Goal: Task Accomplishment & Management: Manage account settings

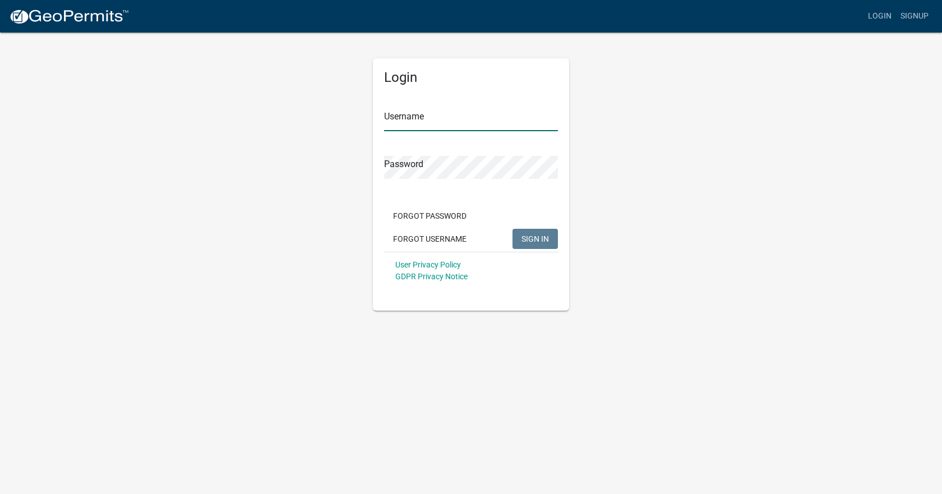
type input "[EMAIL_ADDRESS][DOMAIN_NAME]"
click at [526, 242] on span "SIGN IN" at bounding box center [535, 238] width 27 height 9
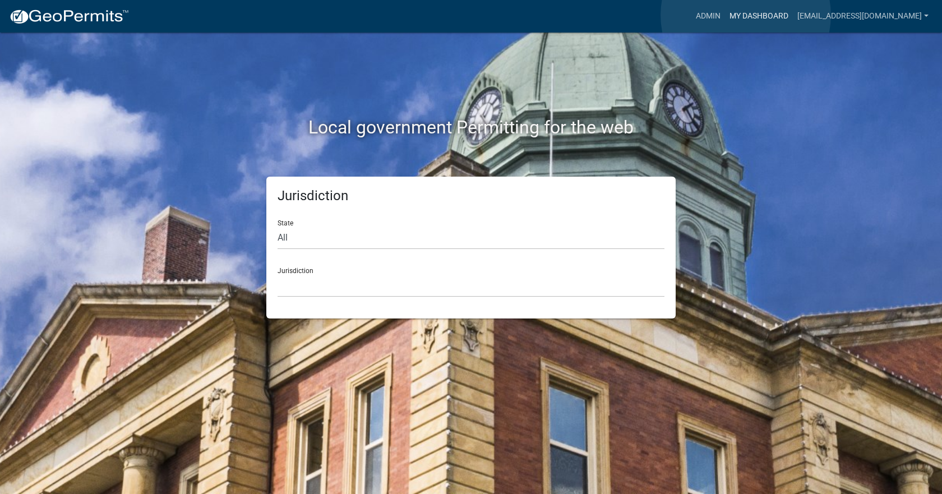
click at [746, 15] on link "My Dashboard" at bounding box center [759, 16] width 68 height 21
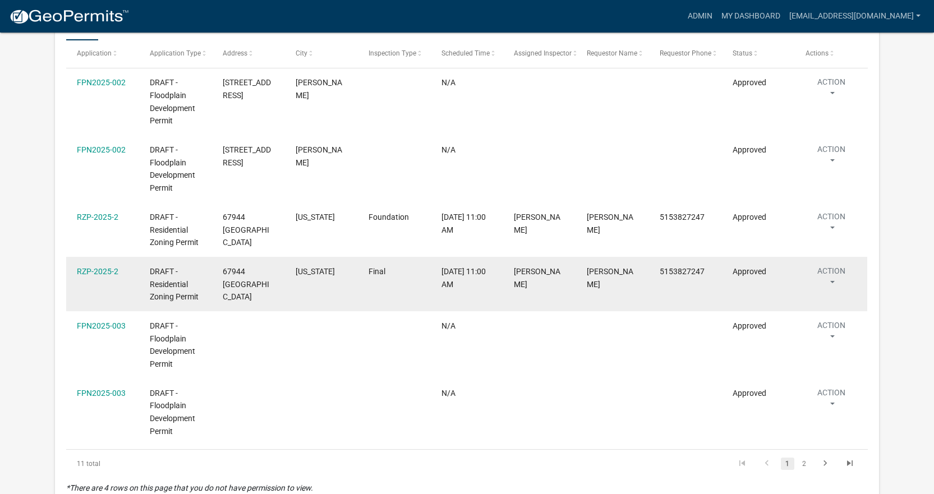
scroll to position [1240, 0]
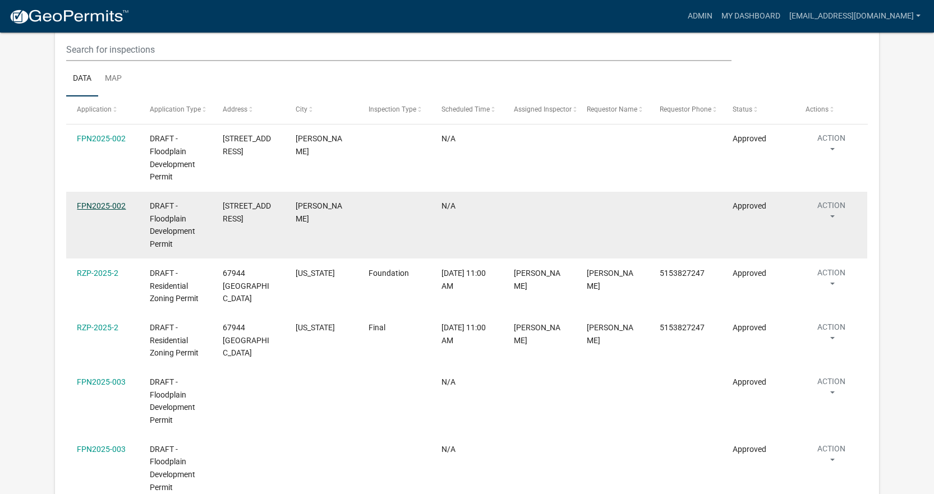
click at [96, 201] on link "FPN2025-002" at bounding box center [101, 205] width 49 height 9
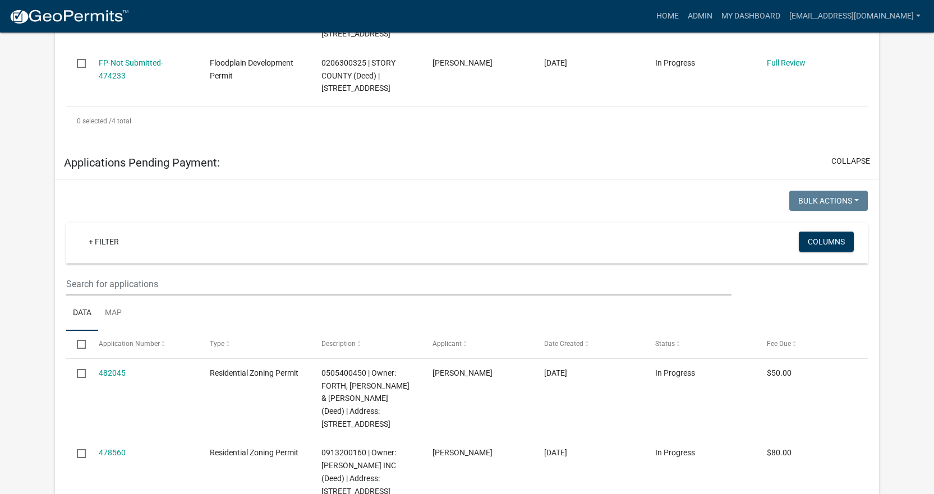
scroll to position [522, 0]
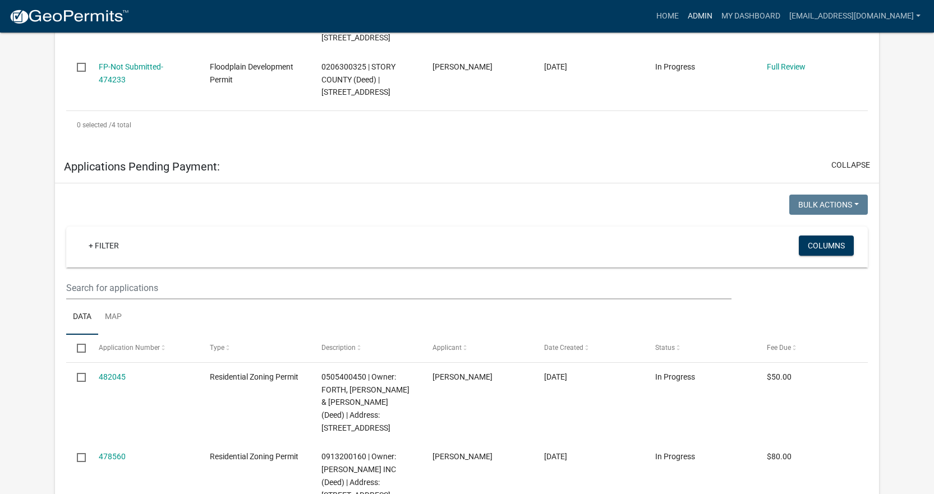
click at [694, 12] on link "Admin" at bounding box center [700, 16] width 34 height 21
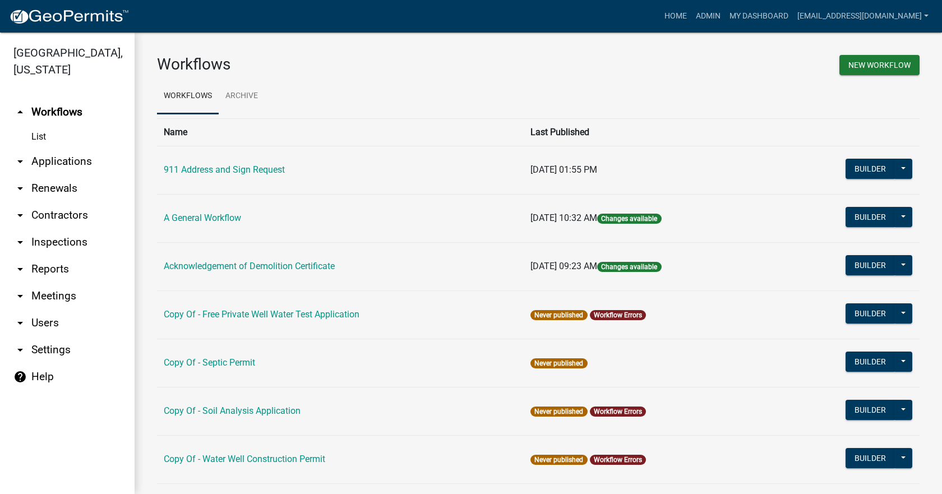
click at [20, 155] on icon "arrow_drop_down" at bounding box center [19, 161] width 13 height 13
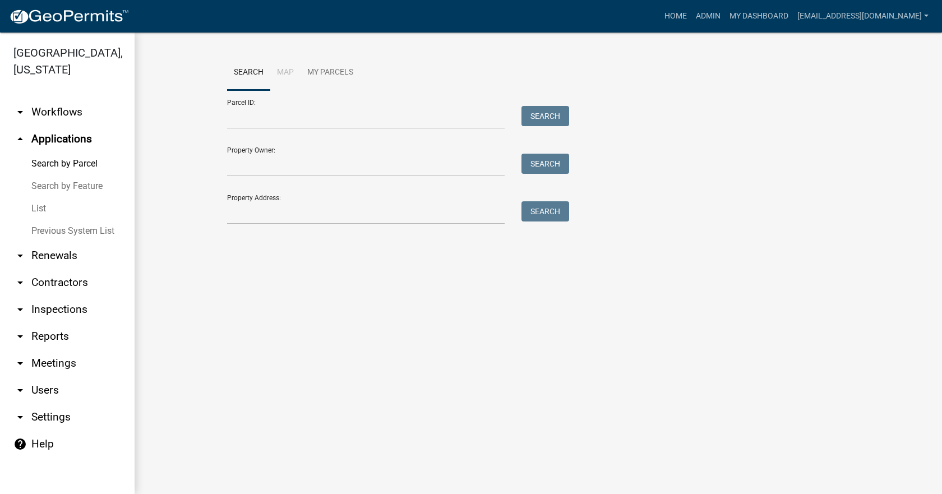
click at [36, 197] on link "List" at bounding box center [67, 208] width 135 height 22
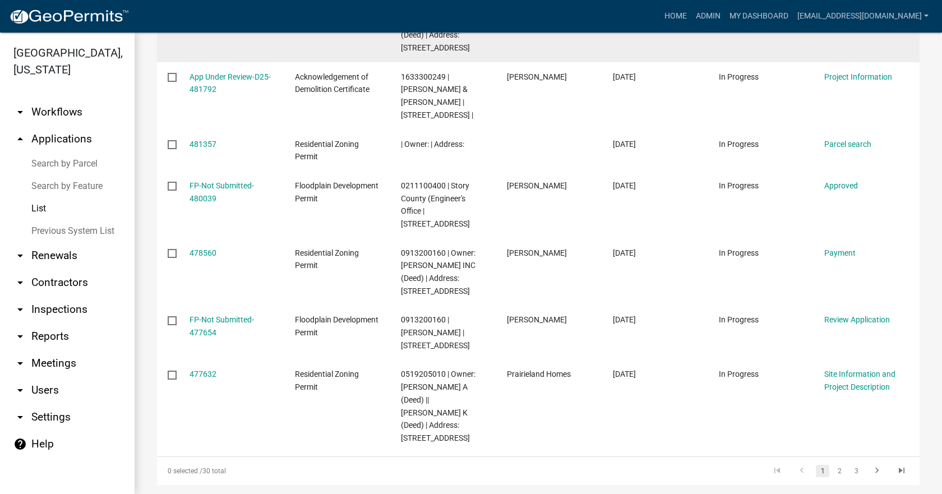
scroll to position [449, 0]
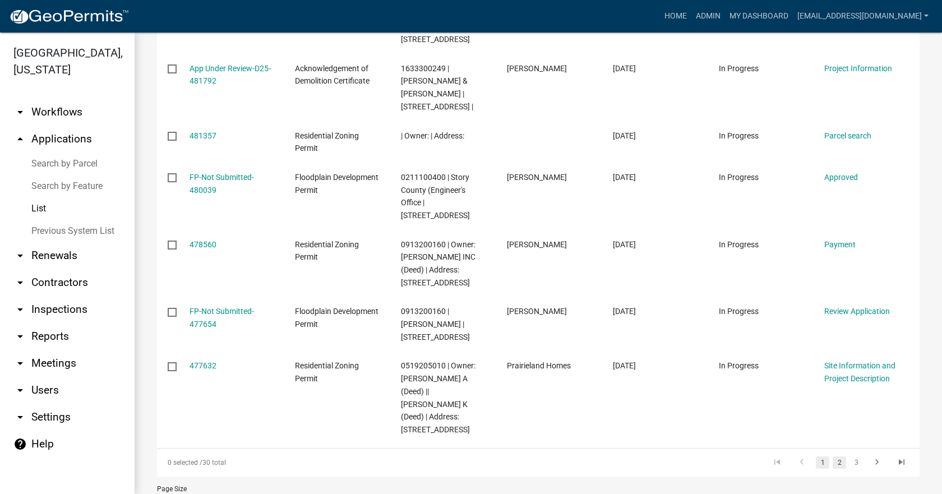
click at [833, 457] on link "2" at bounding box center [839, 463] width 13 height 12
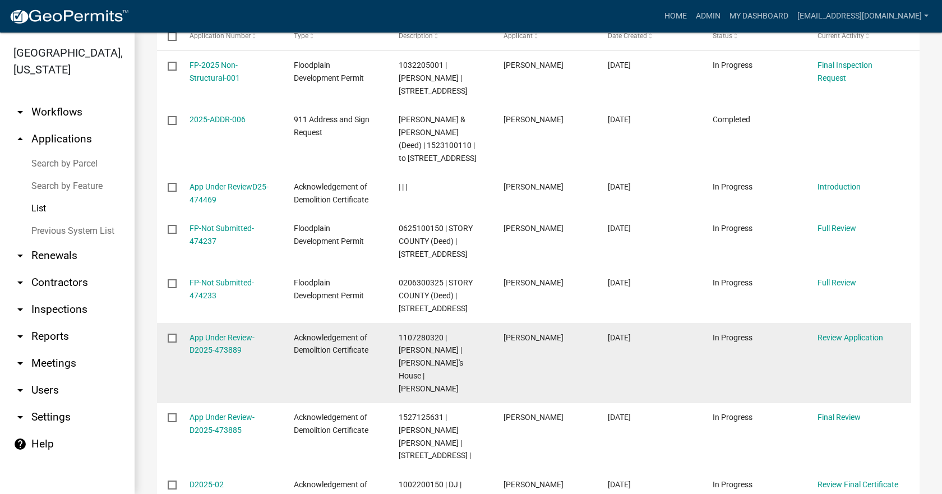
scroll to position [168, 0]
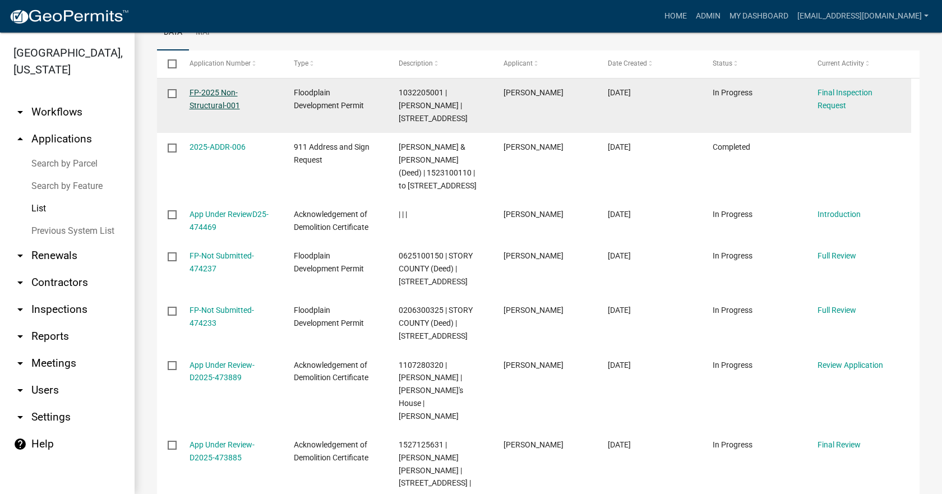
click at [203, 93] on link "FP-2025 Non-Structural-001" at bounding box center [215, 99] width 50 height 22
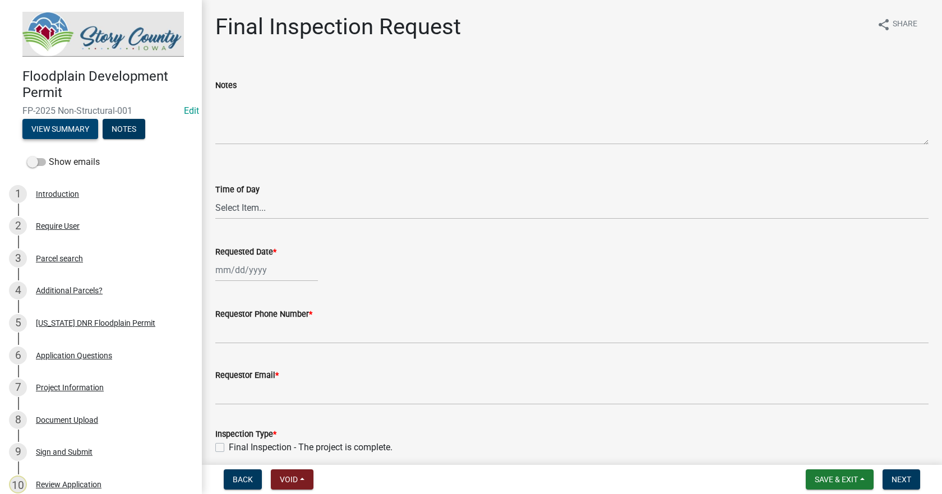
click at [57, 130] on button "View Summary" at bounding box center [60, 129] width 76 height 20
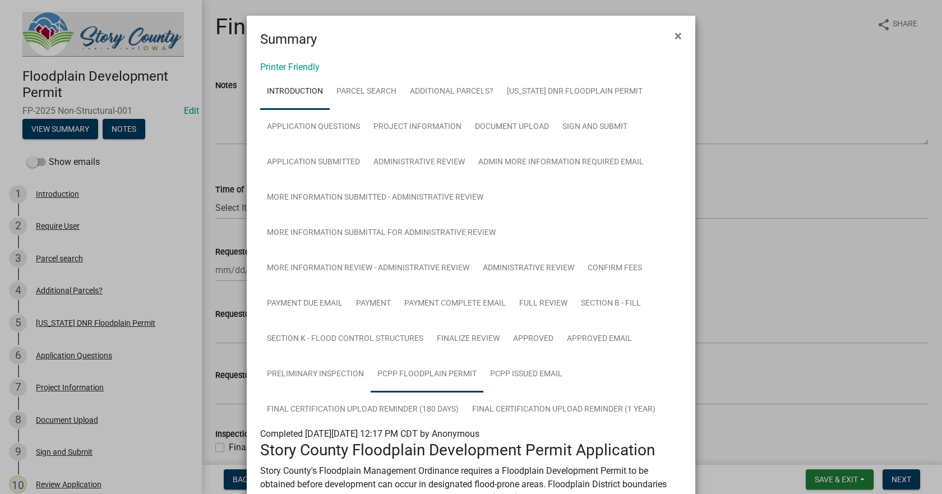
click at [440, 373] on link "PCPP Floodplain Permit" at bounding box center [427, 375] width 113 height 36
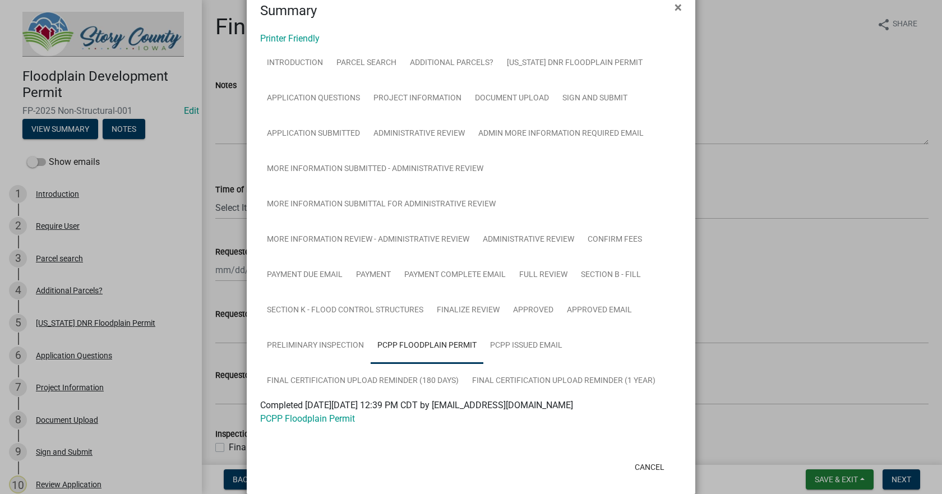
scroll to position [44, 0]
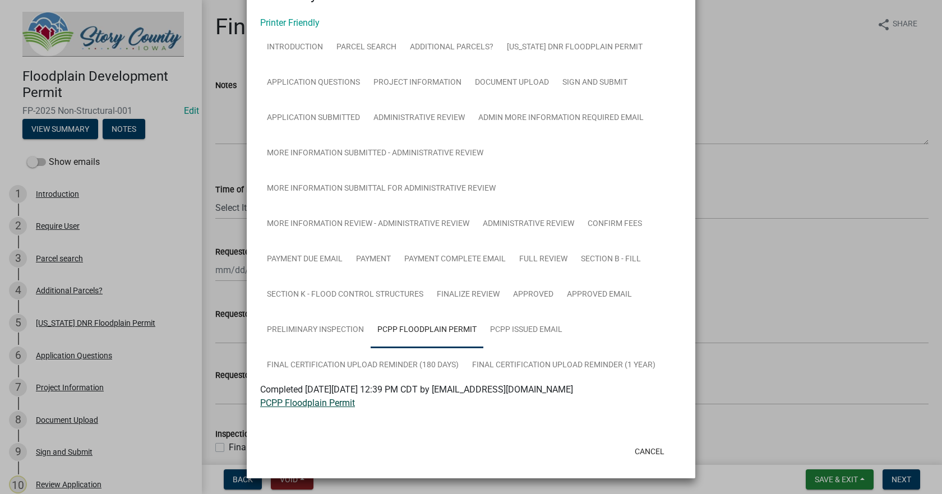
click at [331, 403] on link "PCPP Floodplain Permit" at bounding box center [307, 403] width 95 height 11
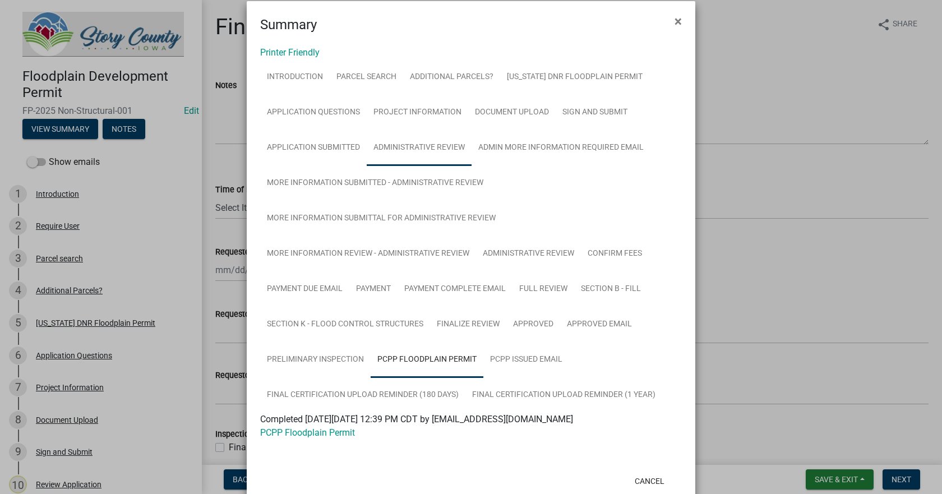
scroll to position [0, 0]
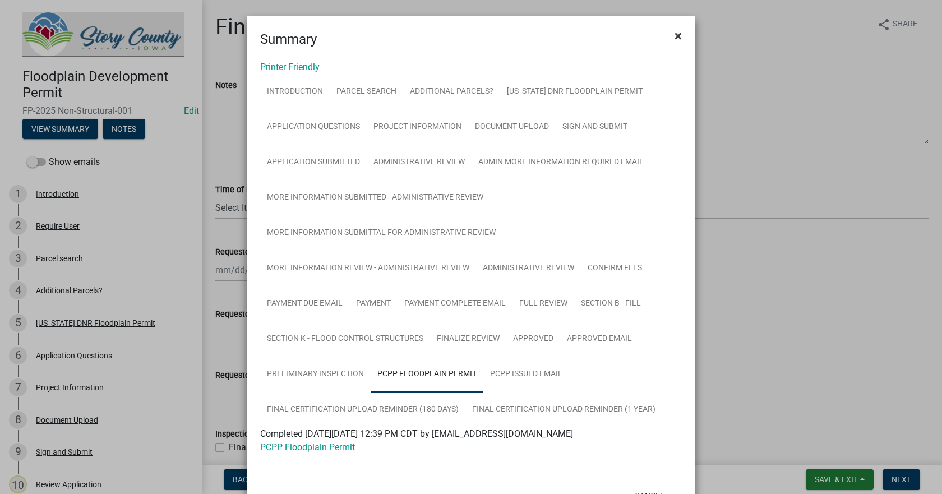
click at [675, 34] on span "×" at bounding box center [678, 36] width 7 height 16
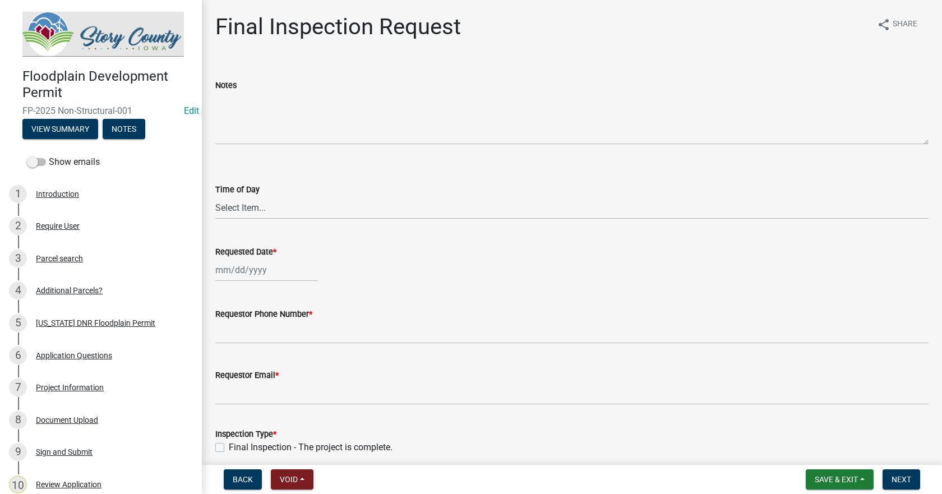
drag, startPoint x: 133, startPoint y: 109, endPoint x: 1, endPoint y: 110, distance: 132.4
click at [20, 107] on div "Floodplain Development Permit FP-2025 Non-Structural-001 Edit View Summary Notes" at bounding box center [101, 100] width 184 height 82
copy span "FP-2025 Non-Structural-001"
click at [864, 481] on button "Save & Exit" at bounding box center [840, 479] width 68 height 20
click at [813, 449] on button "Save & Exit" at bounding box center [829, 450] width 90 height 27
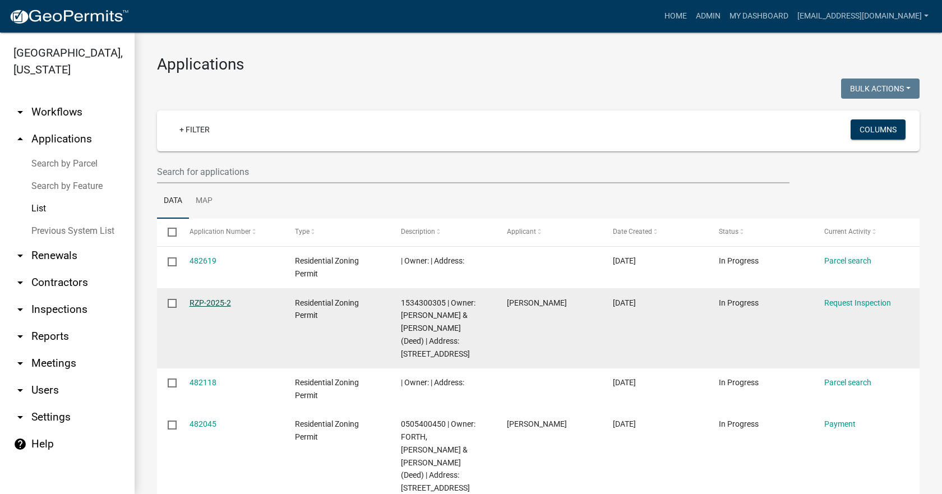
click at [208, 302] on link "RZP-2025-2" at bounding box center [211, 302] width 42 height 9
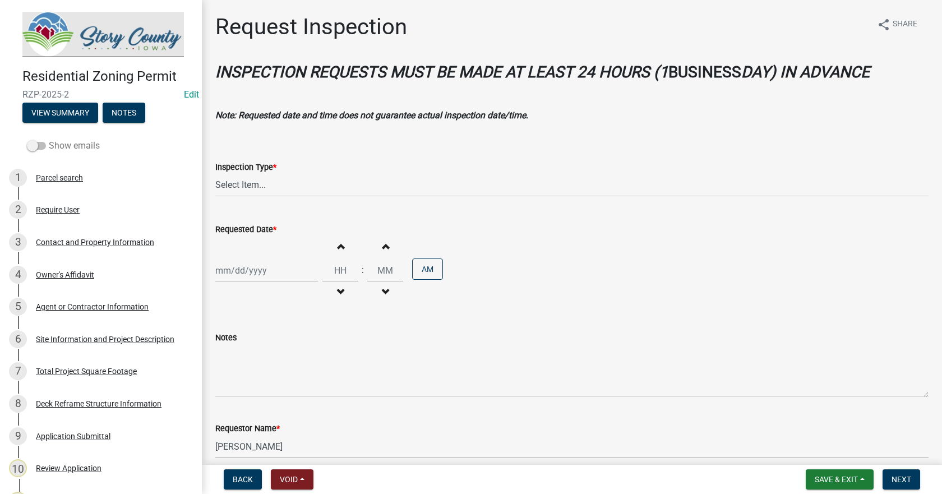
click at [38, 142] on span at bounding box center [36, 146] width 19 height 8
click at [49, 139] on input "Show emails" at bounding box center [49, 139] width 0 height 0
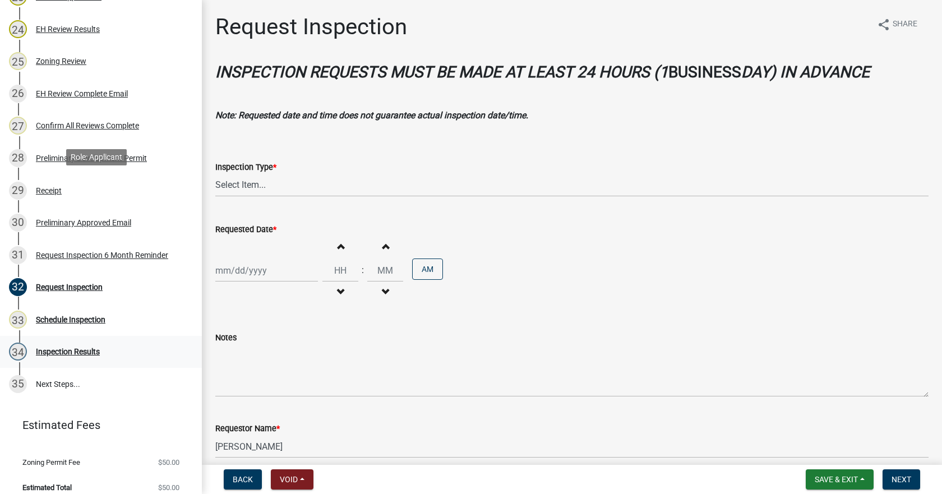
scroll to position [897, 0]
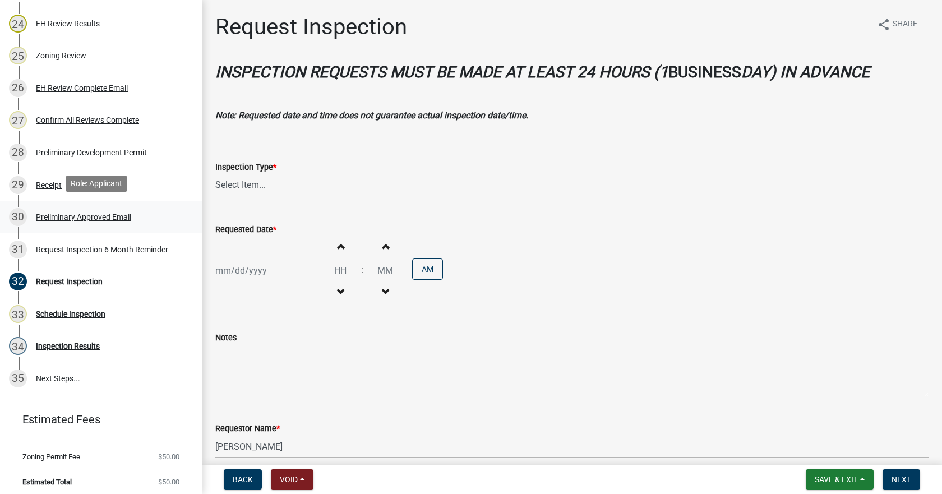
click at [53, 214] on div "Preliminary Approved Email" at bounding box center [83, 217] width 95 height 8
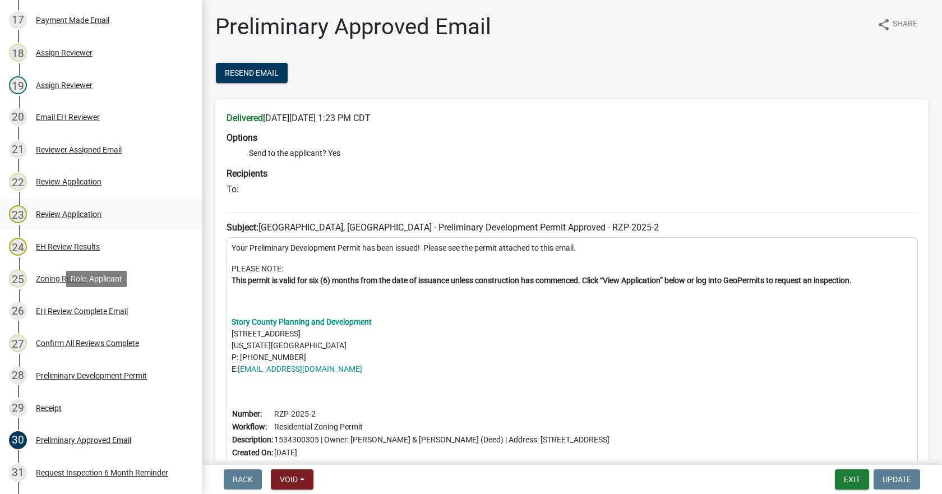
scroll to position [673, 0]
click at [67, 153] on div "Reviewer Assigned Email" at bounding box center [79, 151] width 86 height 8
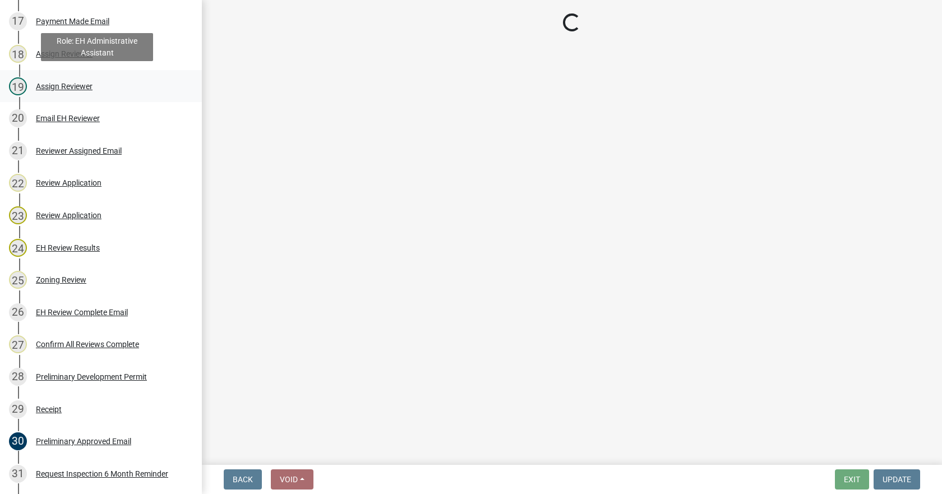
click at [47, 83] on div "Assign Reviewer" at bounding box center [64, 86] width 57 height 8
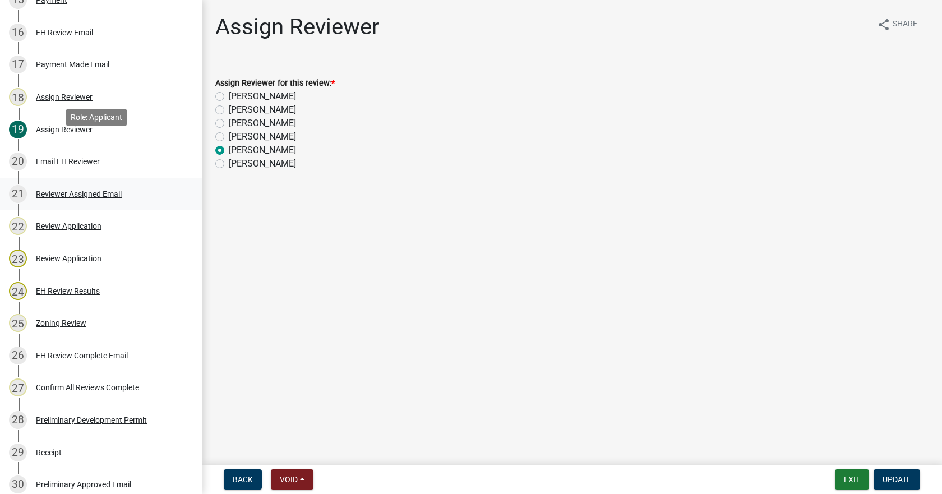
scroll to position [561, 0]
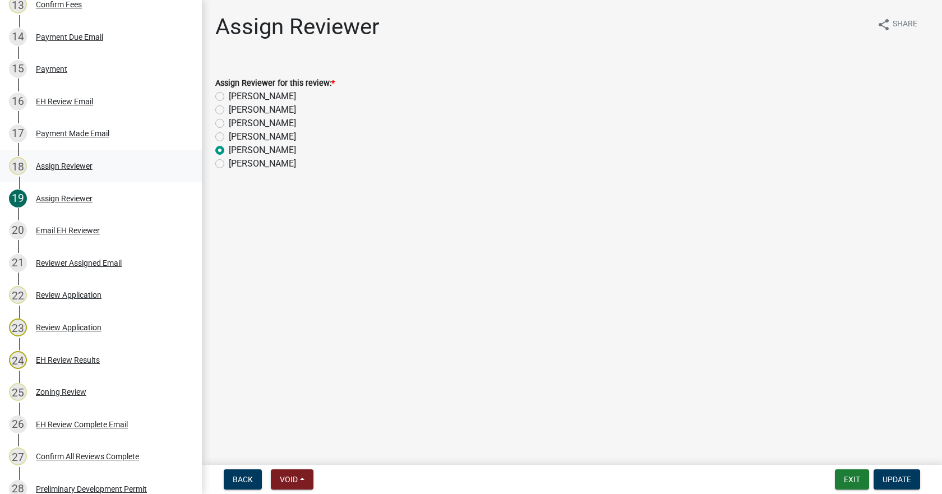
click at [58, 167] on div "Assign Reviewer" at bounding box center [64, 166] width 57 height 8
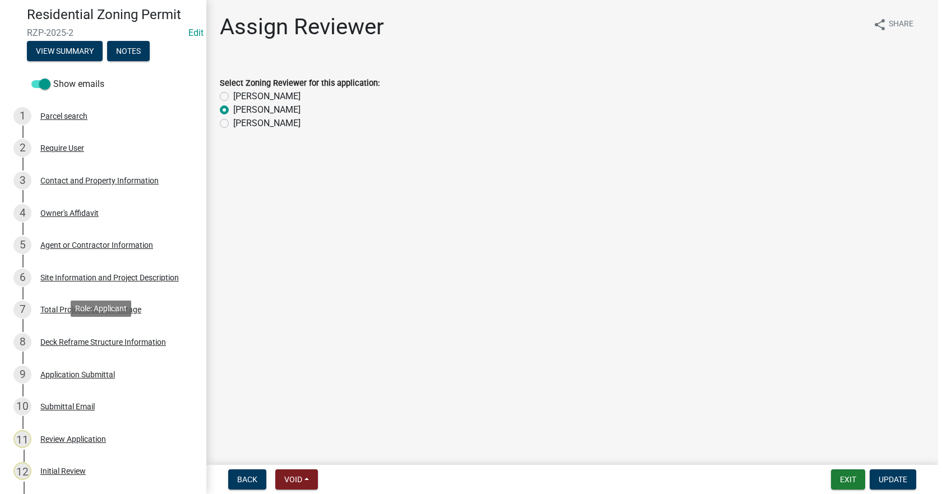
scroll to position [56, 0]
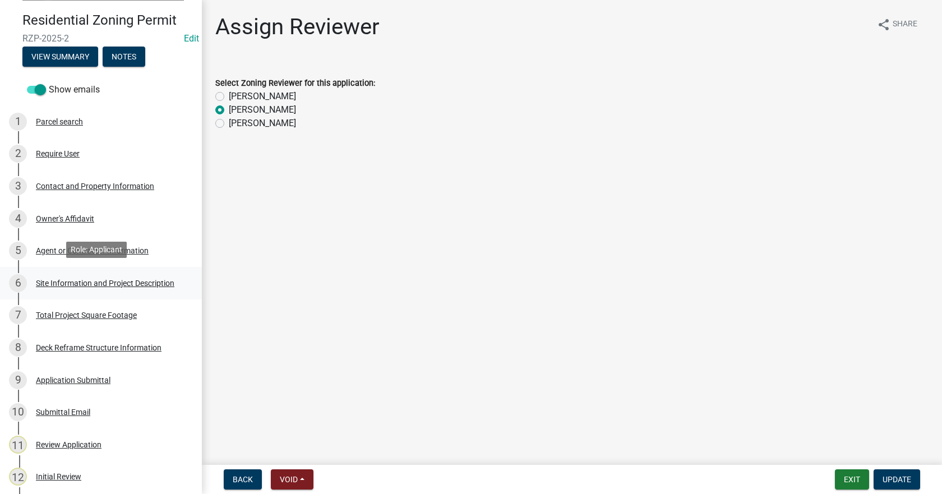
click at [95, 283] on div "Site Information and Project Description" at bounding box center [105, 283] width 139 height 8
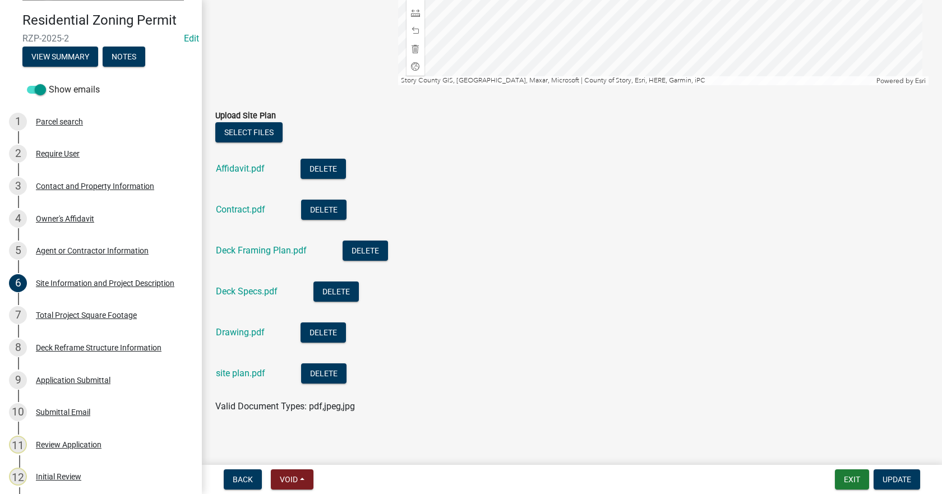
scroll to position [1016, 0]
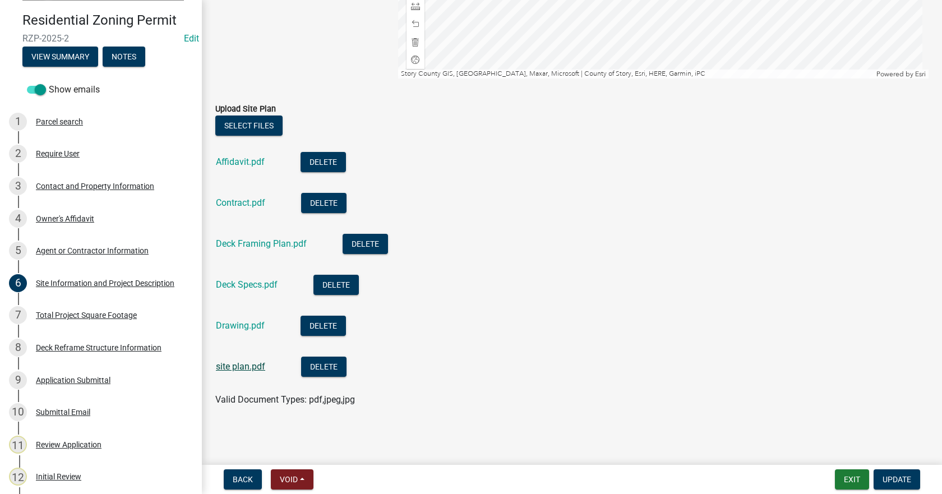
click at [238, 365] on link "site plan.pdf" at bounding box center [240, 366] width 49 height 11
click at [854, 482] on button "Exit" at bounding box center [852, 479] width 34 height 20
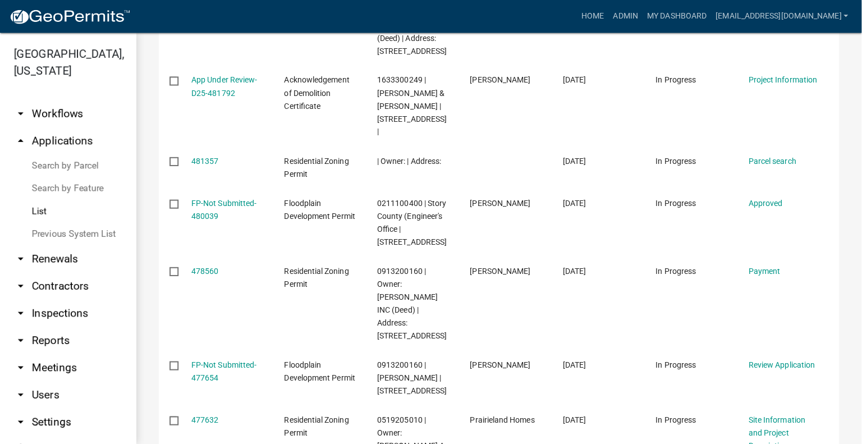
scroll to position [450, 0]
